Goal: Task Accomplishment & Management: Manage account settings

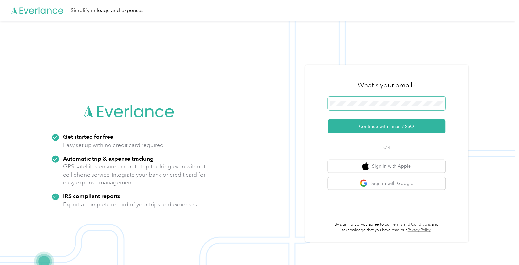
click at [381, 99] on span at bounding box center [387, 104] width 118 height 14
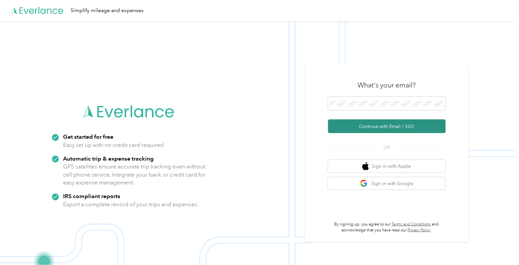
click at [381, 128] on button "Continue with Email / SSO" at bounding box center [387, 127] width 118 height 14
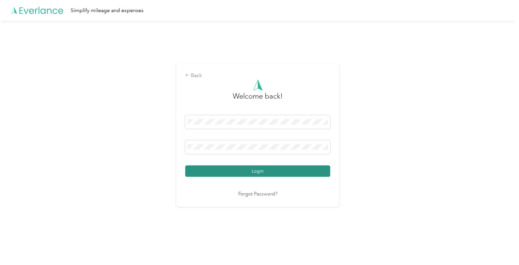
click at [269, 170] on button "Login" at bounding box center [257, 171] width 145 height 11
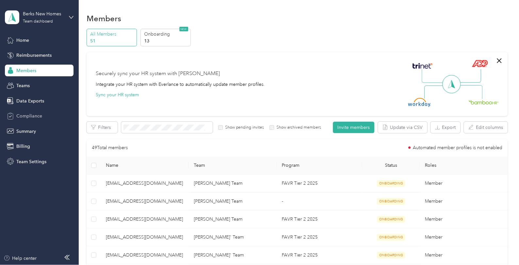
click at [30, 115] on span "Compliance" at bounding box center [29, 116] width 26 height 7
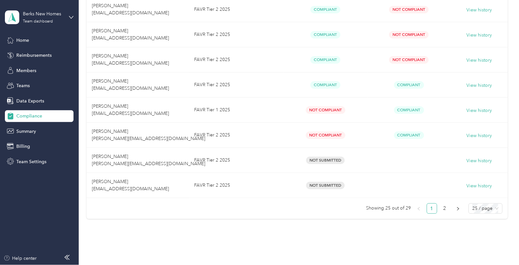
scroll to position [580, 0]
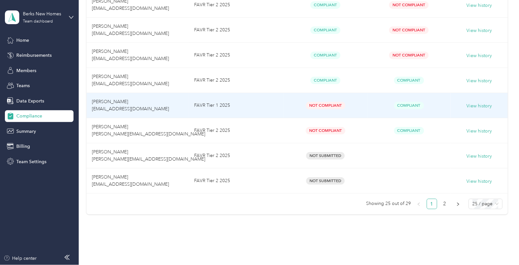
click at [155, 107] on td "Stephen P. Giberson sgiberson@berkshomes.com" at bounding box center [138, 105] width 102 height 25
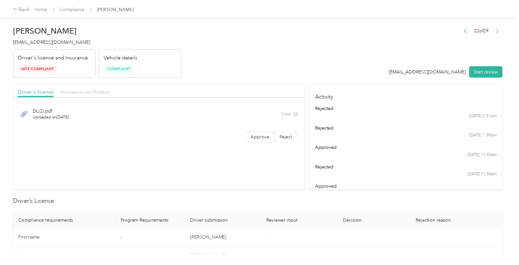
click at [93, 92] on span "Insurance verification" at bounding box center [85, 92] width 50 height 6
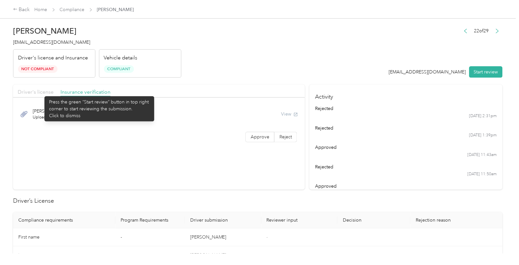
click at [41, 93] on span "Driver's license" at bounding box center [36, 92] width 36 height 6
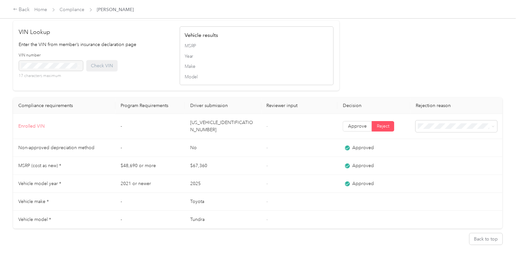
scroll to position [534, 0]
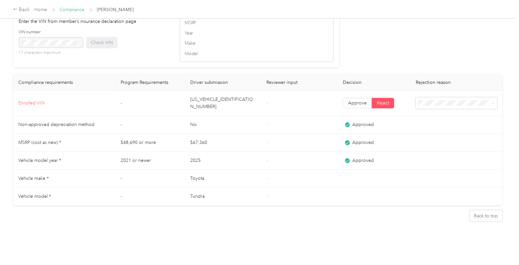
click at [80, 9] on link "Compliance" at bounding box center [72, 10] width 25 height 6
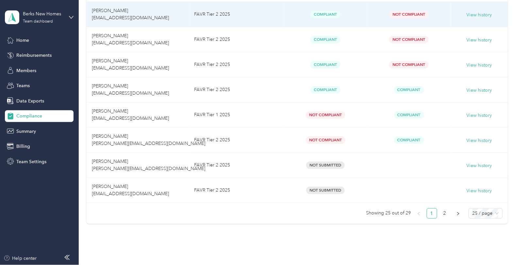
scroll to position [580, 0]
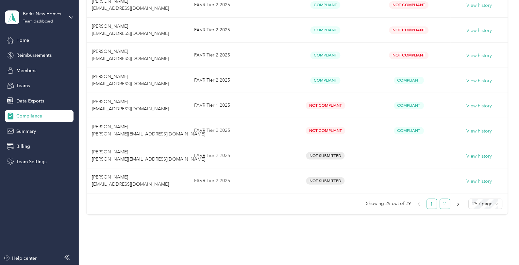
click at [441, 205] on link "2" at bounding box center [445, 204] width 10 height 10
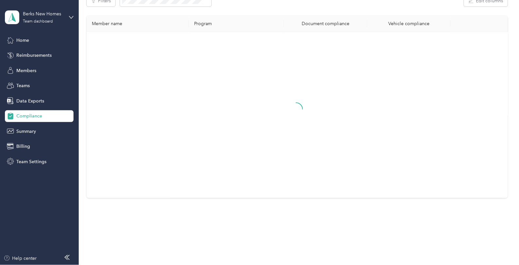
scroll to position [69, 0]
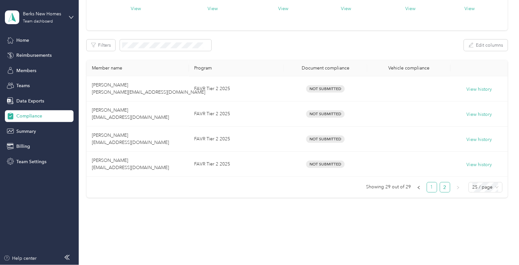
click at [431, 185] on link "1" at bounding box center [432, 188] width 10 height 10
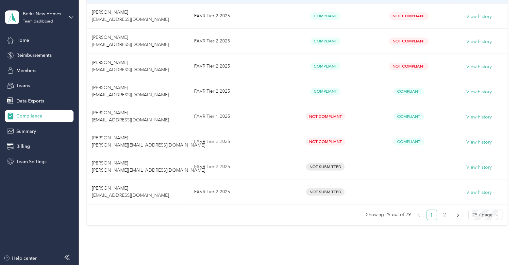
scroll to position [580, 0]
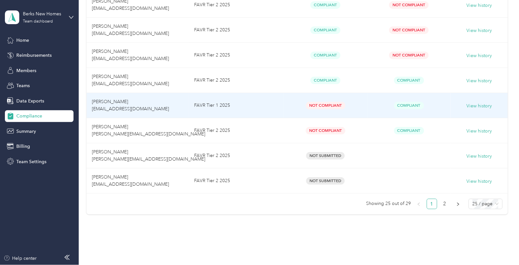
click at [117, 105] on td "Stephen P. Giberson sgiberson@berkshomes.com" at bounding box center [138, 105] width 102 height 25
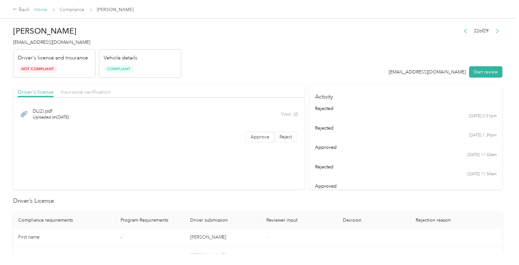
click at [42, 8] on link "Home" at bounding box center [41, 10] width 13 height 6
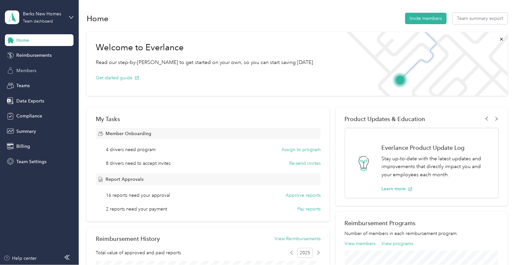
click at [20, 71] on span "Members" at bounding box center [26, 70] width 20 height 7
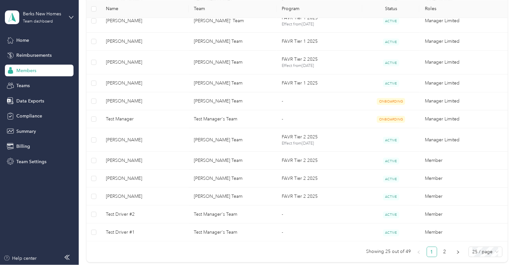
scroll to position [470, 0]
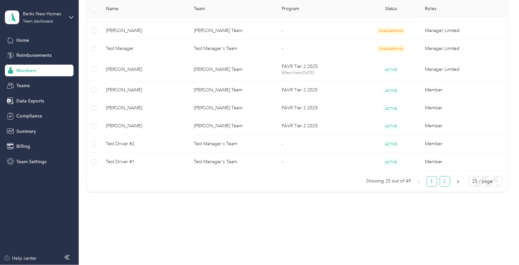
click at [444, 182] on link "2" at bounding box center [445, 182] width 10 height 10
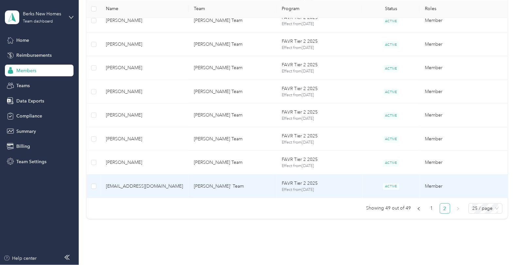
click at [174, 191] on td "jswiencki@berkshomes.com" at bounding box center [145, 187] width 88 height 24
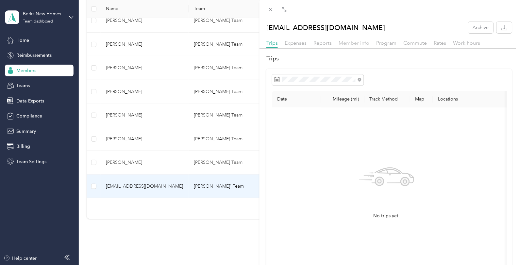
click at [351, 43] on span "Member info" at bounding box center [354, 43] width 31 height 6
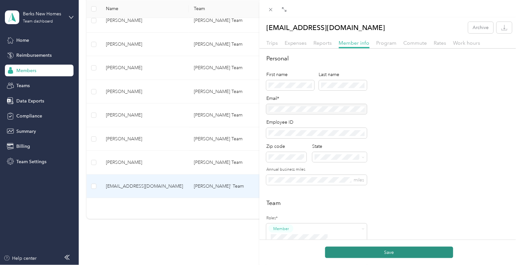
click at [389, 253] on button "Save" at bounding box center [389, 252] width 128 height 11
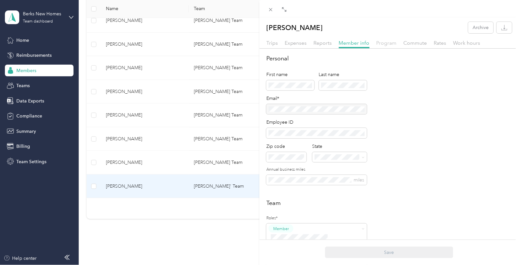
click at [388, 45] on span "Program" at bounding box center [386, 43] width 20 height 6
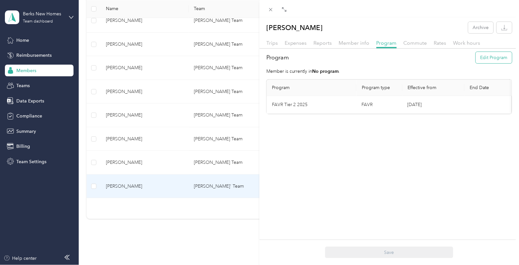
click at [488, 56] on button "Edit Program" at bounding box center [493, 57] width 36 height 11
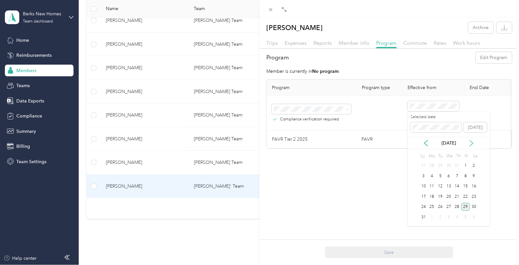
click at [470, 142] on icon at bounding box center [471, 143] width 7 height 7
click at [438, 164] on div "2" at bounding box center [440, 166] width 8 height 8
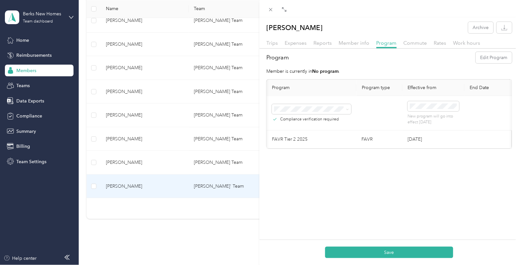
scroll to position [0, 61]
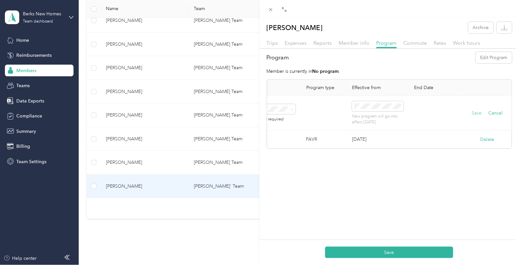
click at [472, 111] on button "Save" at bounding box center [477, 113] width 10 height 7
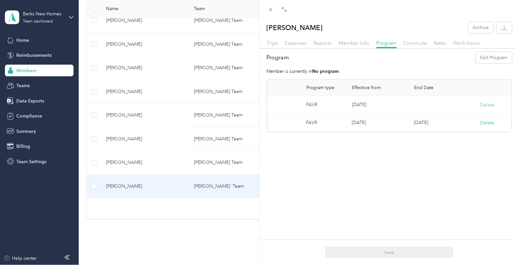
click at [481, 102] on button "Delete" at bounding box center [487, 105] width 14 height 7
click at [451, 108] on button "Yes" at bounding box center [449, 109] width 13 height 10
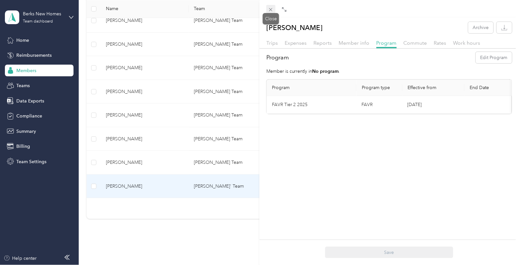
click at [271, 10] on icon at bounding box center [270, 9] width 3 height 3
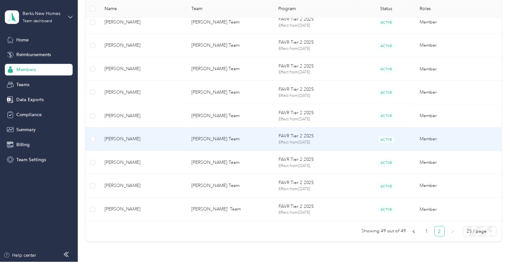
scroll to position [397, 0]
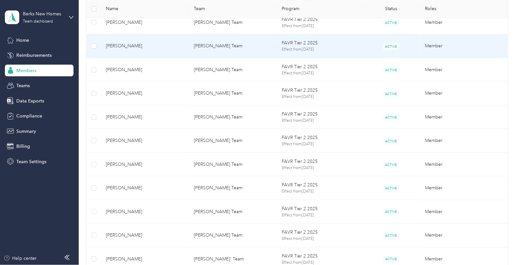
click at [167, 44] on span "[PERSON_NAME]" at bounding box center [144, 45] width 77 height 7
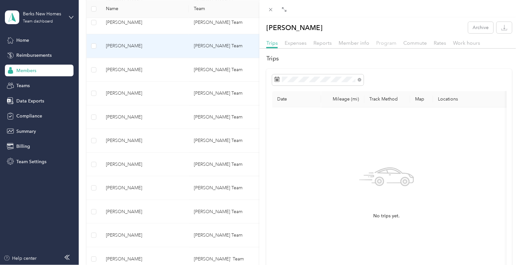
click at [392, 43] on span "Program" at bounding box center [386, 43] width 20 height 6
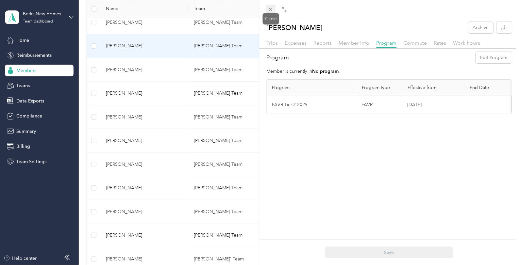
click at [271, 9] on icon at bounding box center [271, 10] width 6 height 6
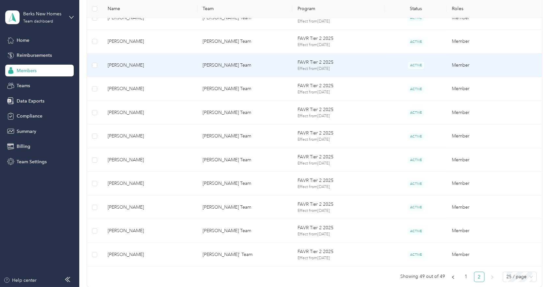
scroll to position [438, 0]
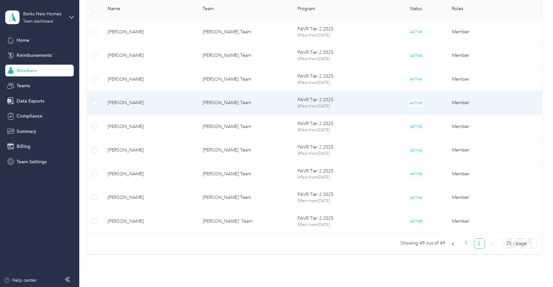
scroll to position [474, 0]
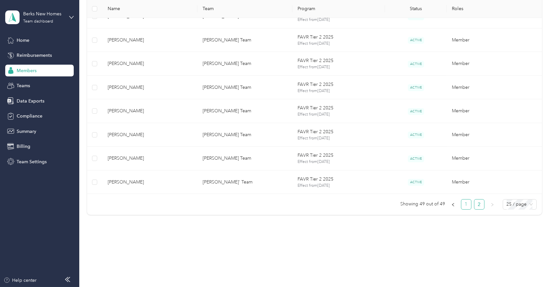
click at [463, 204] on link "1" at bounding box center [467, 205] width 10 height 10
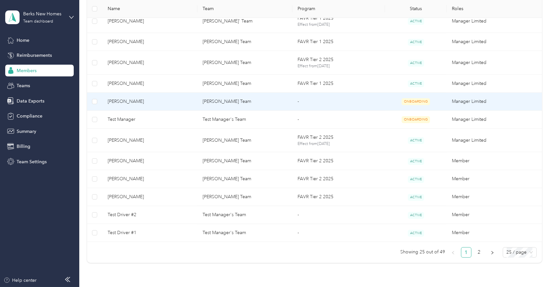
scroll to position [410, 0]
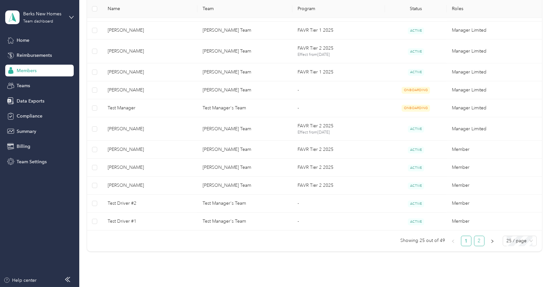
click at [476, 240] on link "2" at bounding box center [480, 241] width 10 height 10
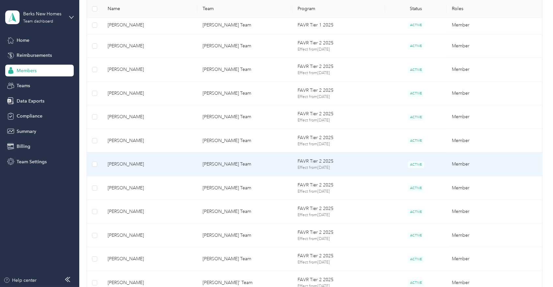
scroll to position [410, 0]
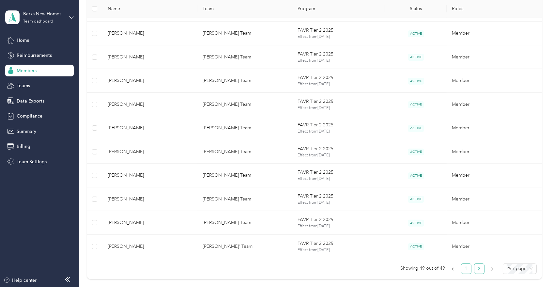
click at [465, 265] on link "1" at bounding box center [467, 269] width 10 height 10
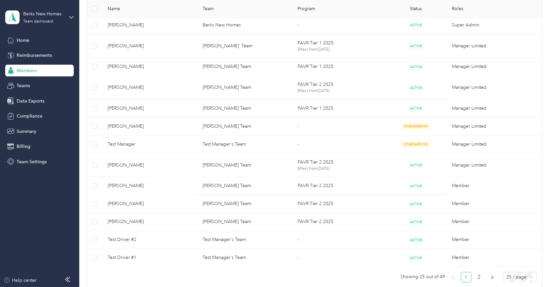
scroll to position [410, 0]
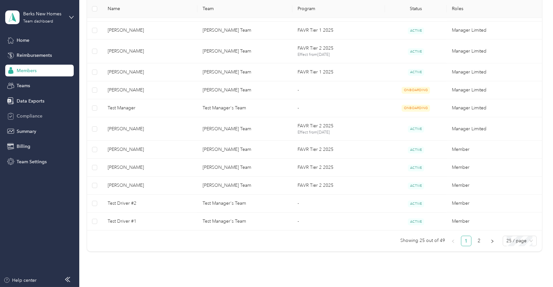
click at [40, 113] on span "Compliance" at bounding box center [30, 116] width 26 height 7
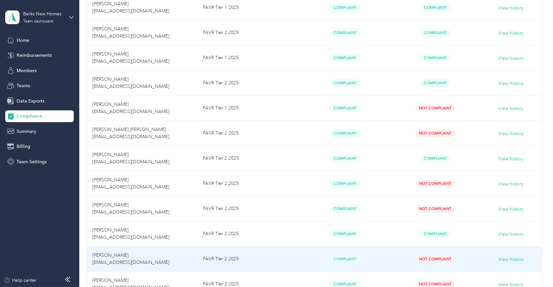
scroll to position [175, 0]
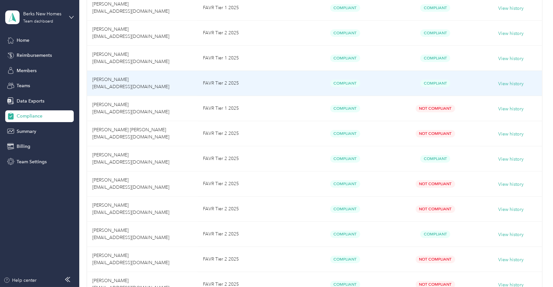
click at [267, 77] on td "FAVR Tier 2 2025" at bounding box center [249, 83] width 103 height 25
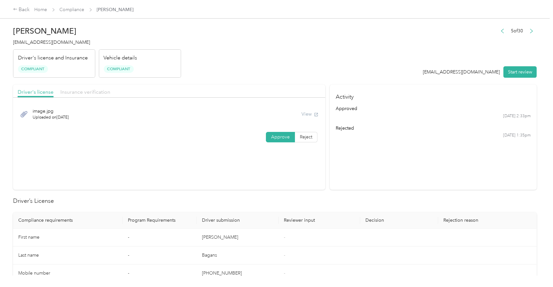
click at [94, 94] on span "Insurance verification" at bounding box center [85, 92] width 50 height 6
click at [75, 9] on link "Compliance" at bounding box center [72, 10] width 25 height 6
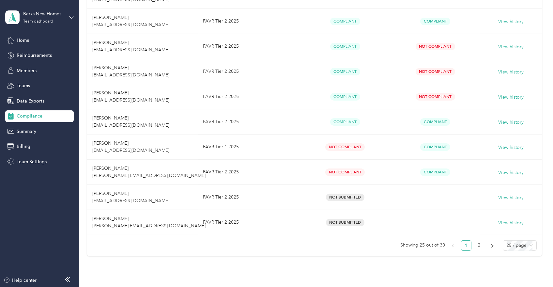
scroll to position [574, 0]
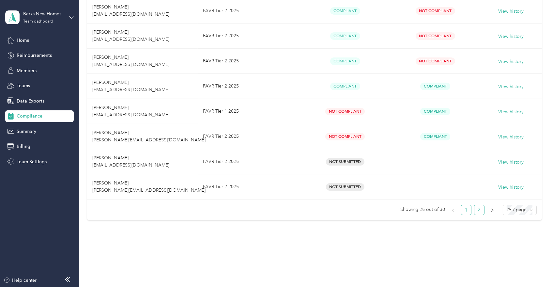
click at [477, 207] on link "2" at bounding box center [480, 210] width 10 height 10
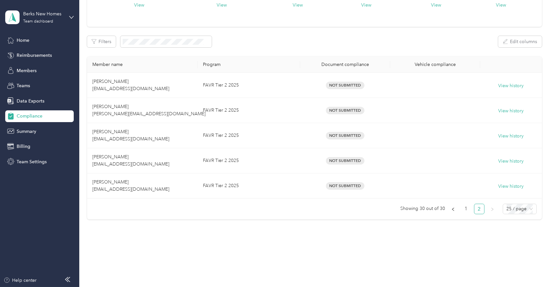
scroll to position [72, 0]
click at [464, 211] on link "1" at bounding box center [467, 209] width 10 height 10
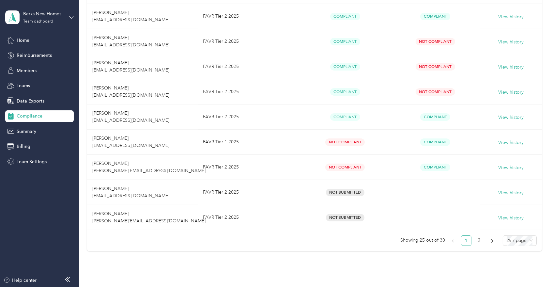
scroll to position [574, 0]
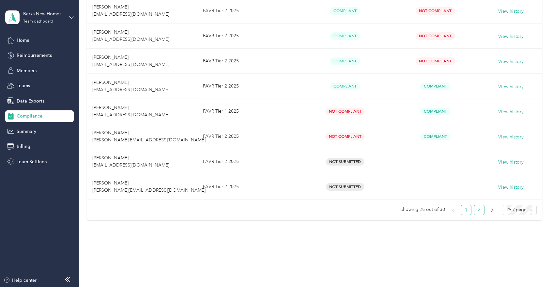
click at [475, 207] on link "2" at bounding box center [480, 210] width 10 height 10
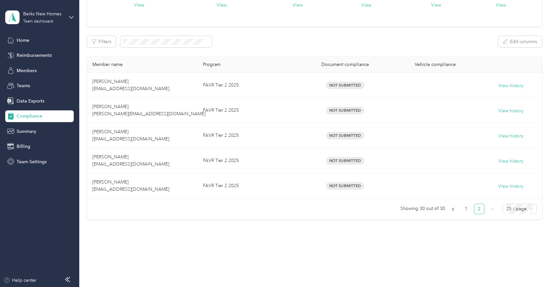
scroll to position [72, 0]
click at [466, 208] on link "1" at bounding box center [467, 209] width 10 height 10
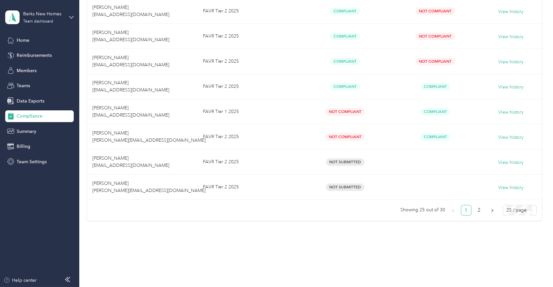
scroll to position [574, 0]
click at [476, 208] on link "2" at bounding box center [480, 210] width 10 height 10
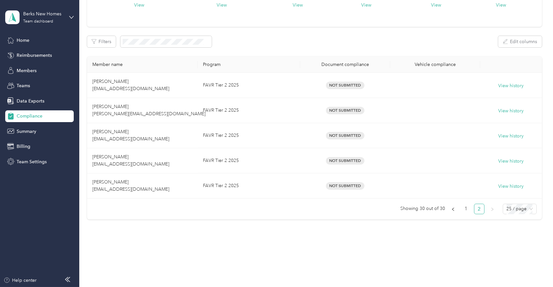
scroll to position [72, 0]
click at [466, 208] on link "1" at bounding box center [467, 209] width 10 height 10
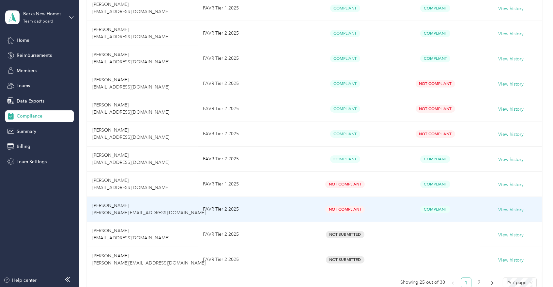
scroll to position [574, 0]
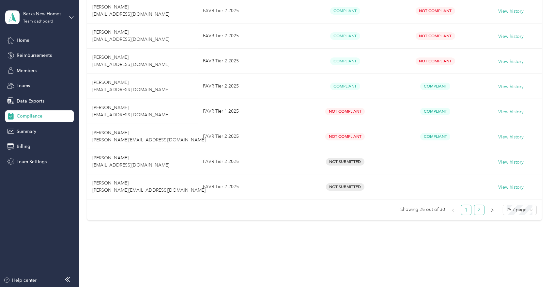
click at [477, 206] on link "2" at bounding box center [480, 210] width 10 height 10
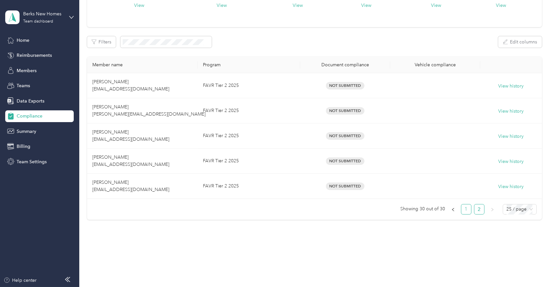
click at [464, 207] on link "1" at bounding box center [467, 209] width 10 height 10
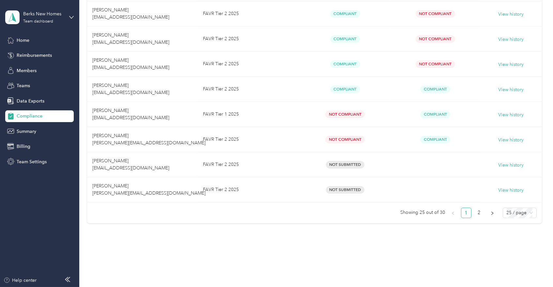
scroll to position [574, 0]
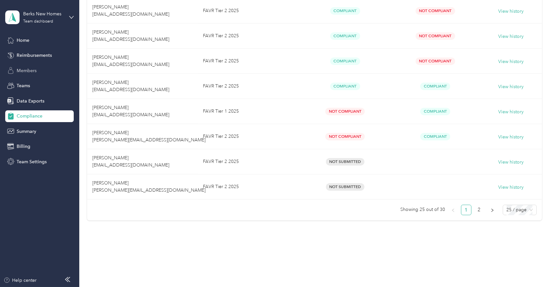
click at [30, 70] on span "Members" at bounding box center [27, 70] width 20 height 7
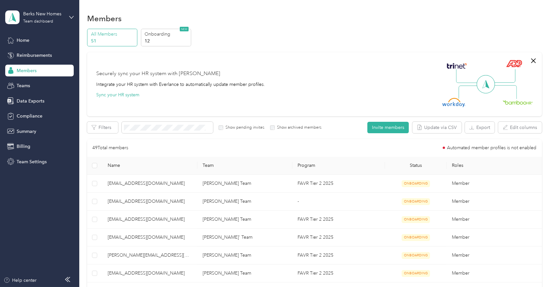
scroll to position [109, 0]
click at [37, 116] on span "Compliance" at bounding box center [30, 116] width 26 height 7
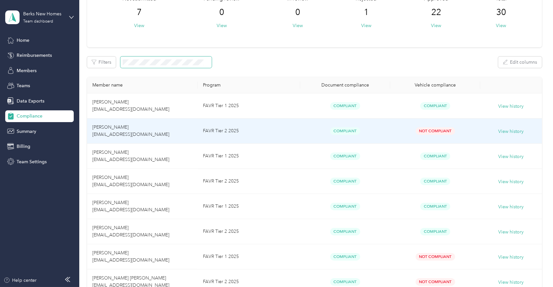
scroll to position [36, 0]
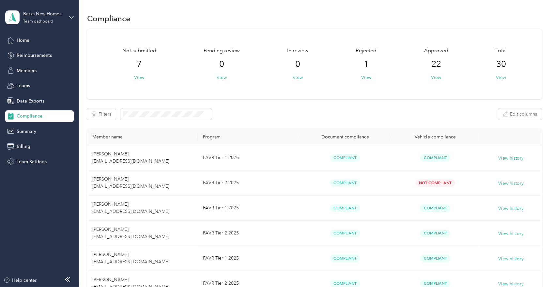
scroll to position [36, 0]
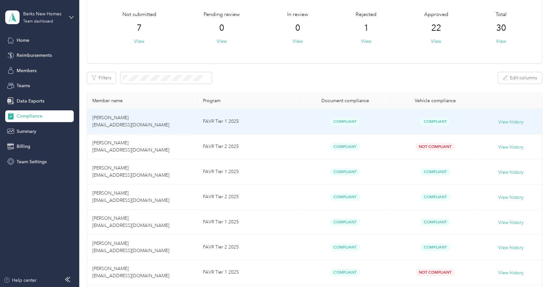
click at [185, 127] on td "[PERSON_NAME] [EMAIL_ADDRESS][DOMAIN_NAME]" at bounding box center [142, 121] width 111 height 25
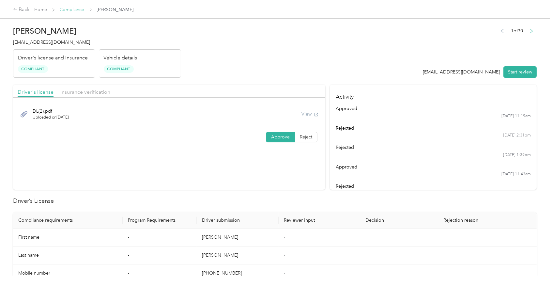
click at [70, 10] on link "Compliance" at bounding box center [72, 10] width 25 height 6
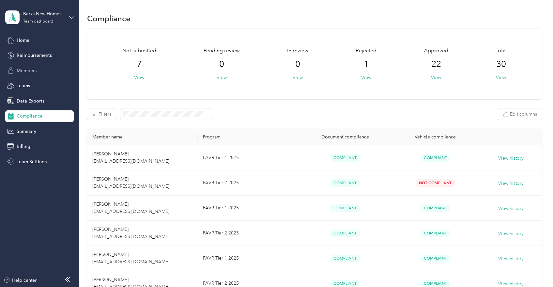
click at [36, 72] on span "Members" at bounding box center [27, 70] width 20 height 7
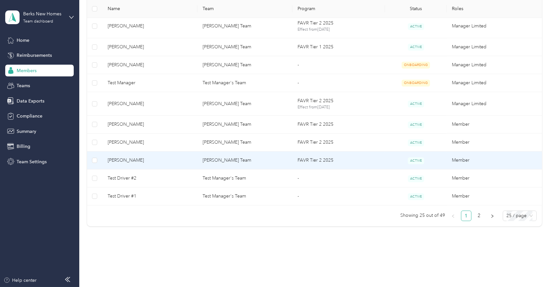
scroll to position [399, 0]
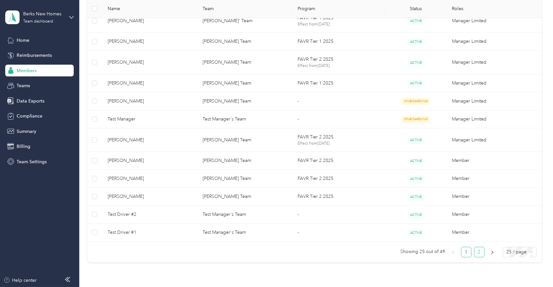
click at [478, 250] on link "2" at bounding box center [480, 252] width 10 height 10
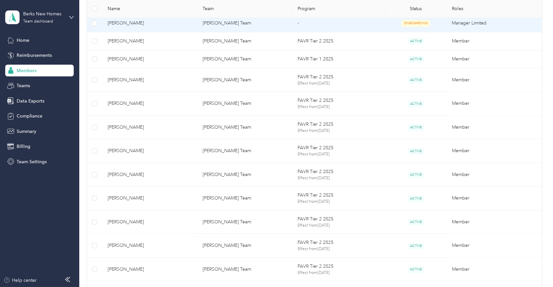
scroll to position [363, 0]
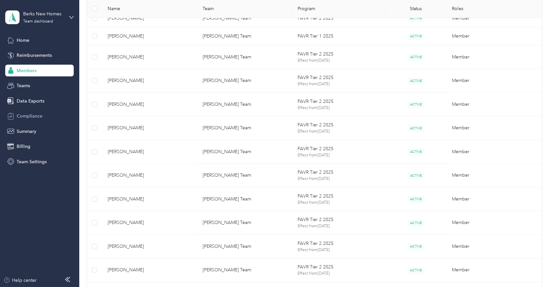
click at [28, 119] on span "Compliance" at bounding box center [30, 116] width 26 height 7
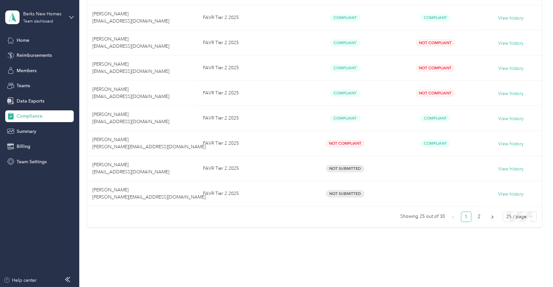
scroll to position [574, 0]
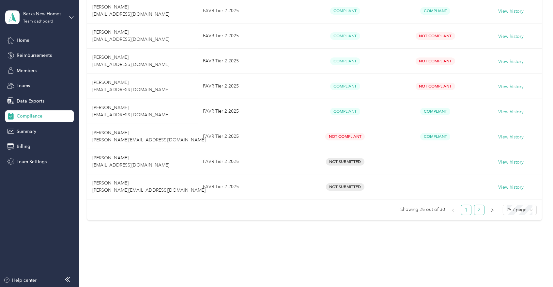
click at [478, 208] on link "2" at bounding box center [480, 210] width 10 height 10
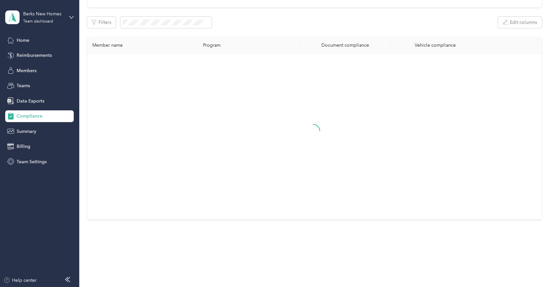
scroll to position [72, 0]
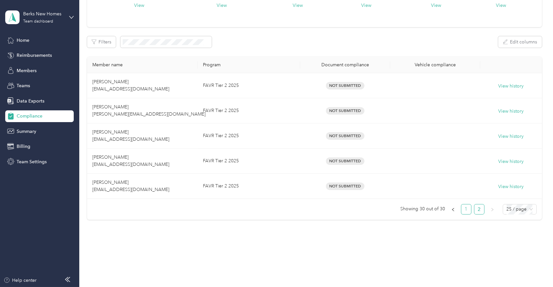
click at [462, 208] on link "1" at bounding box center [467, 209] width 10 height 10
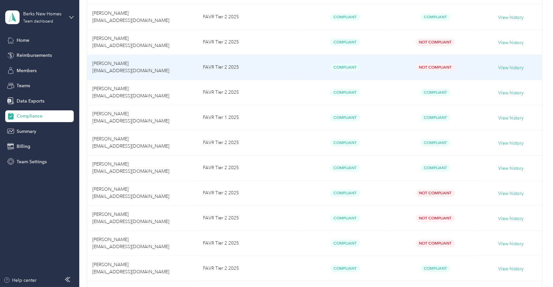
scroll to position [435, 0]
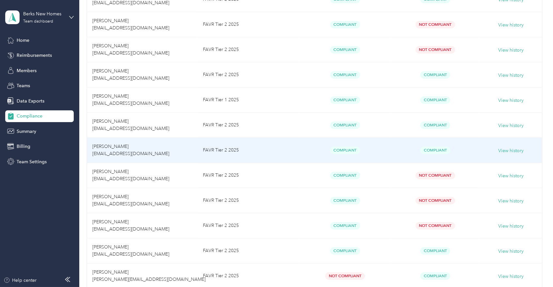
click at [133, 152] on span "Kory L. Boltz kboltz@berkshomes.com" at bounding box center [130, 150] width 77 height 13
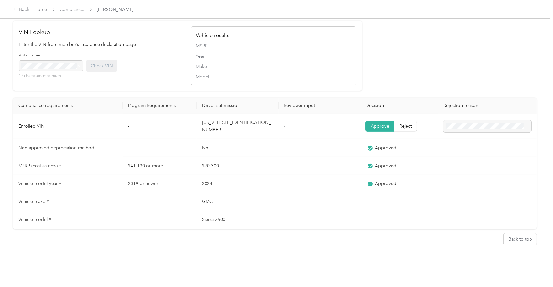
scroll to position [511, 0]
click at [75, 10] on link "Compliance" at bounding box center [72, 10] width 25 height 6
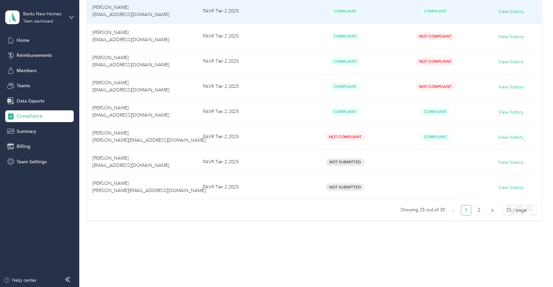
scroll to position [574, 0]
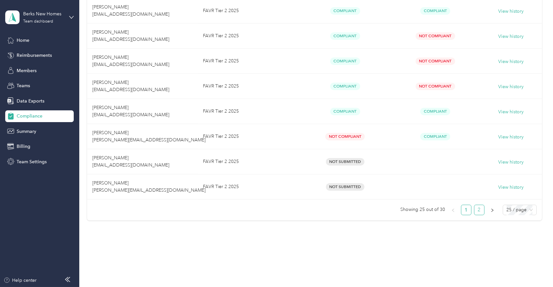
click at [478, 207] on link "2" at bounding box center [480, 210] width 10 height 10
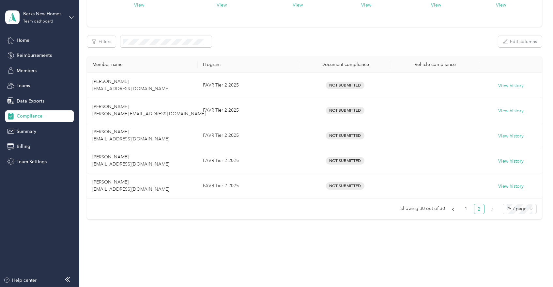
scroll to position [72, 0]
click at [462, 209] on link "1" at bounding box center [467, 209] width 10 height 10
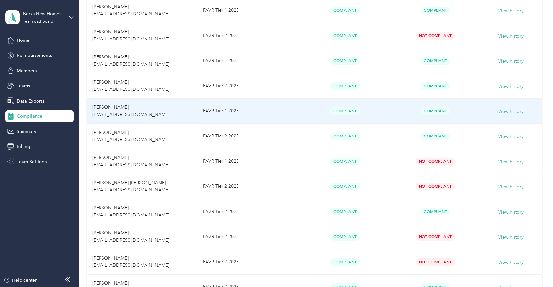
scroll to position [290, 0]
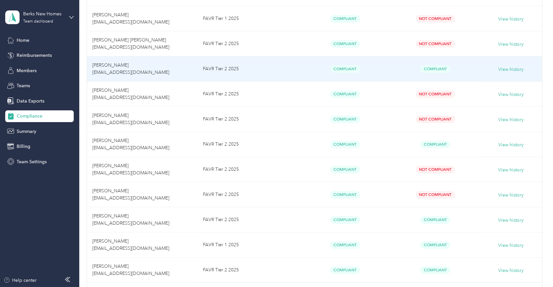
click at [144, 67] on td "Roger L. Marsh rmarsh@berkshomes.com" at bounding box center [142, 68] width 111 height 25
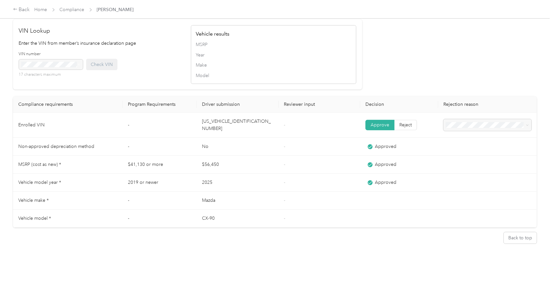
scroll to position [511, 0]
click at [71, 9] on link "Compliance" at bounding box center [72, 10] width 25 height 6
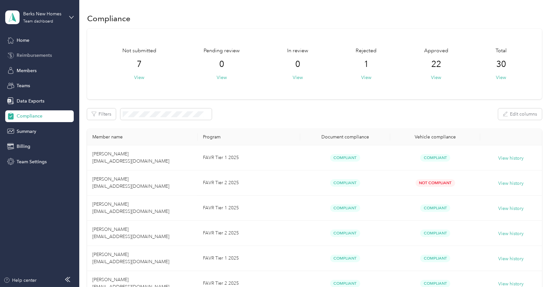
click at [29, 52] on span "Reimbursements" at bounding box center [34, 55] width 35 height 7
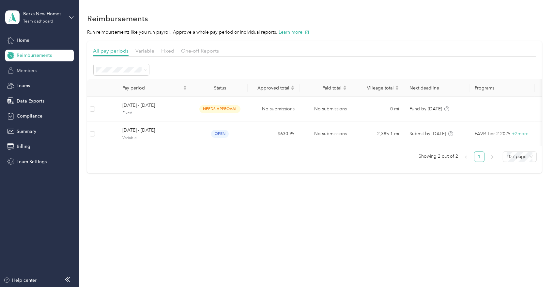
click at [26, 69] on span "Members" at bounding box center [27, 70] width 20 height 7
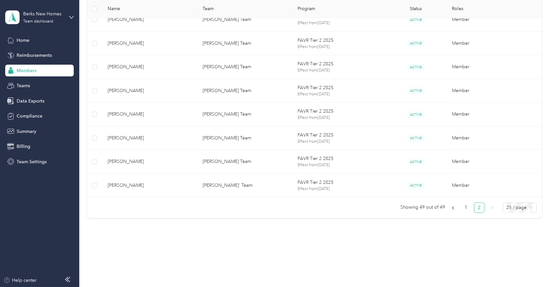
scroll to position [474, 0]
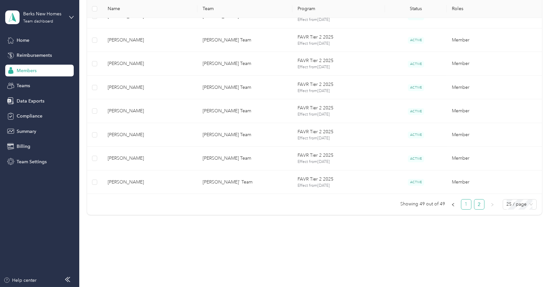
click at [465, 202] on link "1" at bounding box center [467, 205] width 10 height 10
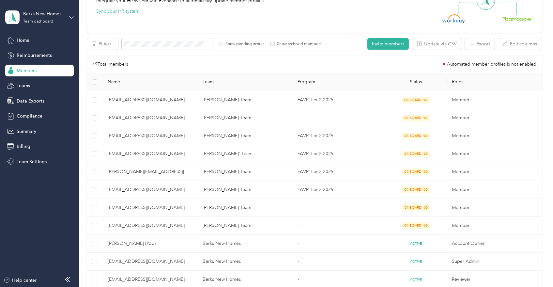
scroll to position [84, 0]
click at [25, 116] on span "Compliance" at bounding box center [30, 116] width 26 height 7
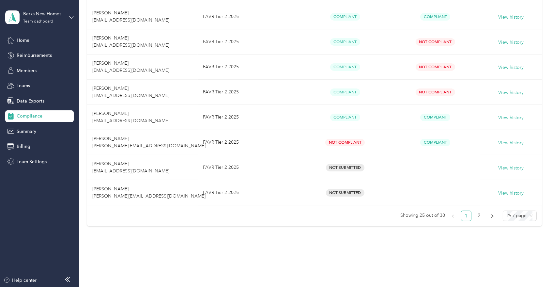
scroll to position [574, 0]
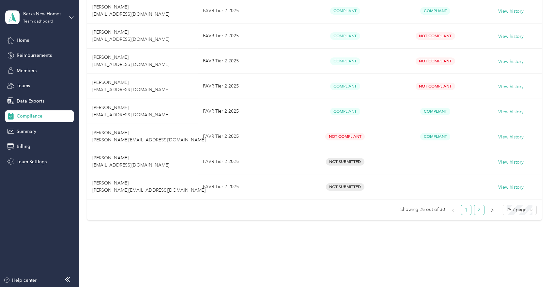
click at [477, 207] on link "2" at bounding box center [480, 210] width 10 height 10
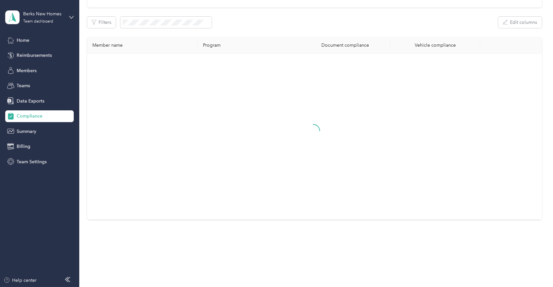
scroll to position [72, 0]
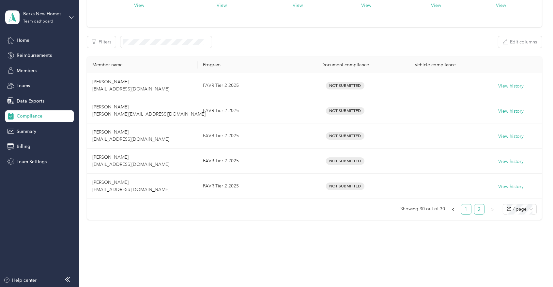
click at [463, 208] on link "1" at bounding box center [467, 209] width 10 height 10
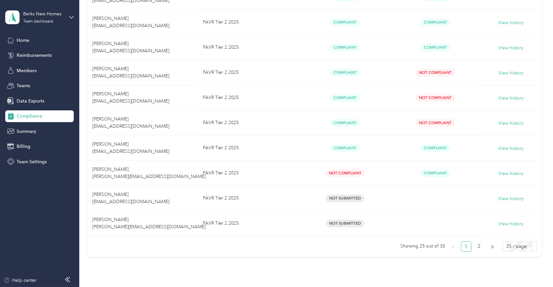
scroll to position [544, 0]
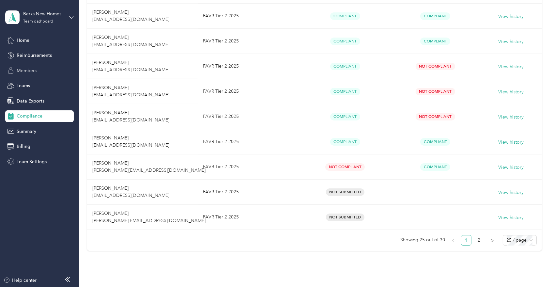
click at [24, 72] on span "Members" at bounding box center [27, 70] width 20 height 7
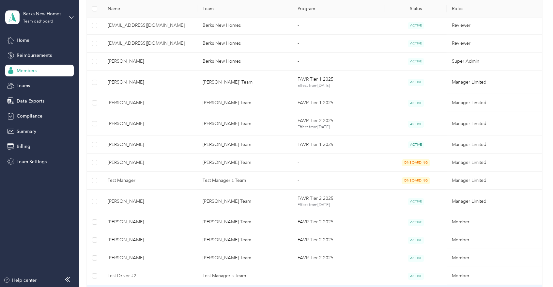
scroll to position [447, 0]
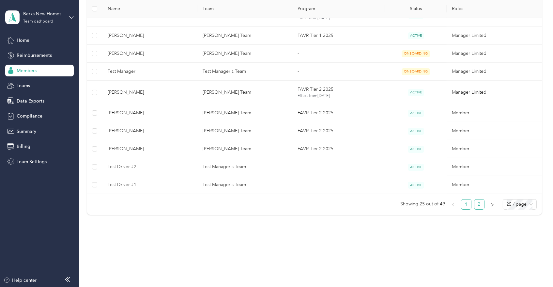
click at [478, 200] on link "2" at bounding box center [480, 205] width 10 height 10
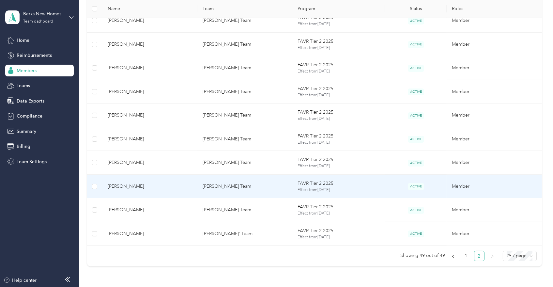
scroll to position [410, 0]
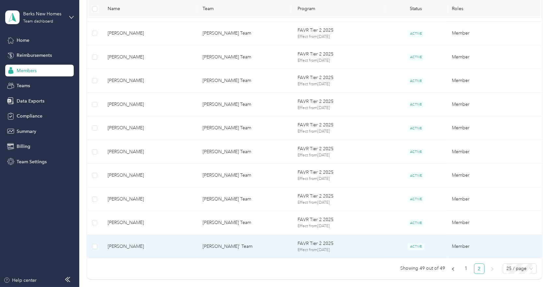
click at [141, 249] on td "[PERSON_NAME]" at bounding box center [150, 247] width 95 height 24
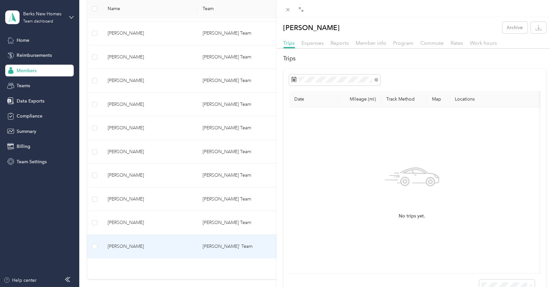
click at [401, 46] on div "Program" at bounding box center [404, 43] width 20 height 8
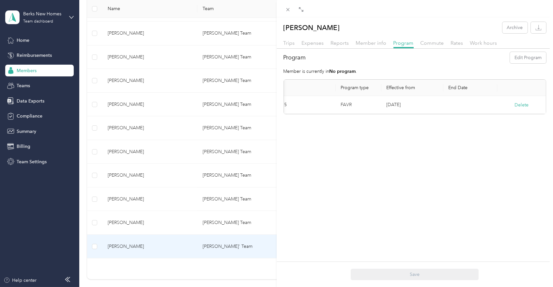
scroll to position [0, 30]
click at [517, 58] on button "Edit Program" at bounding box center [528, 57] width 36 height 11
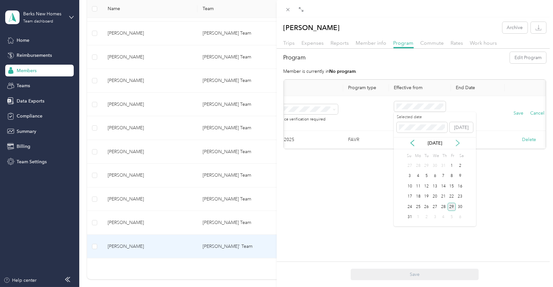
click at [459, 143] on icon at bounding box center [457, 143] width 3 height 6
click at [426, 204] on div "30" at bounding box center [427, 207] width 8 height 8
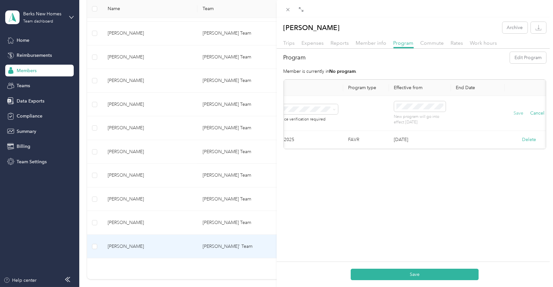
click at [519, 112] on button "Save" at bounding box center [519, 113] width 10 height 7
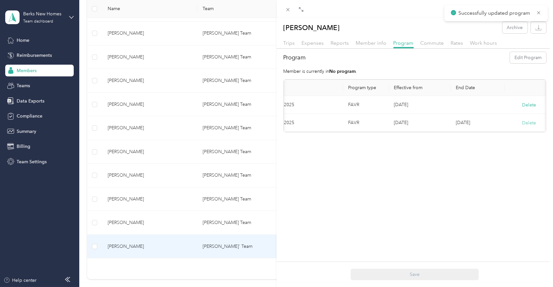
click at [530, 120] on button "Delete" at bounding box center [529, 123] width 14 height 7
click at [497, 127] on button "Yes" at bounding box center [497, 127] width 13 height 10
click at [287, 9] on icon at bounding box center [287, 9] width 3 height 3
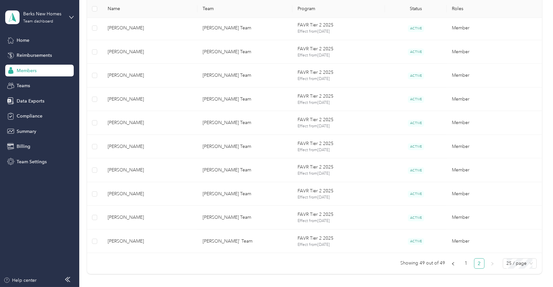
scroll to position [472, 0]
